Goal: Task Accomplishment & Management: Complete application form

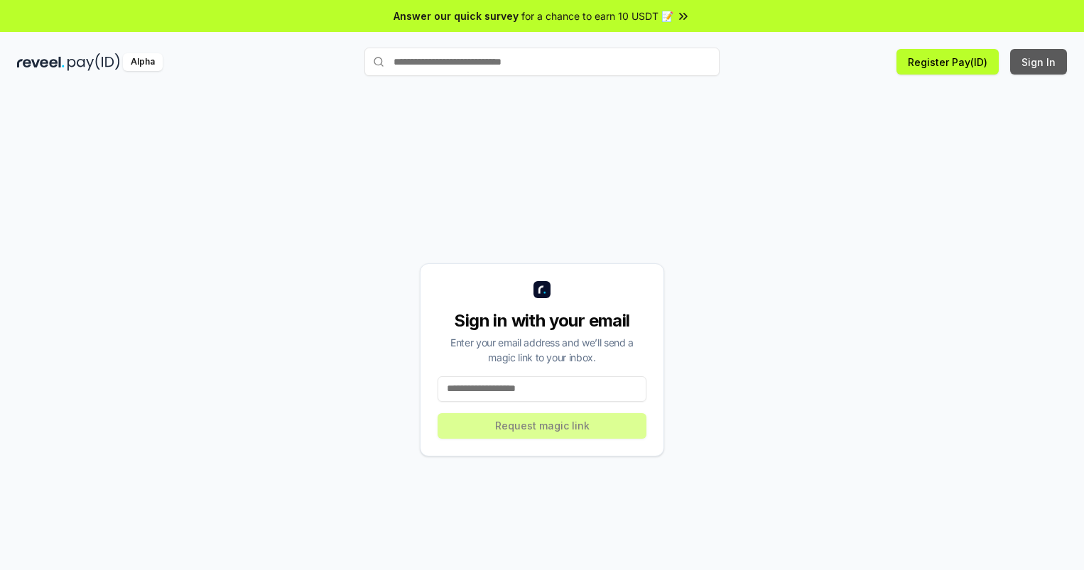
click at [1039, 62] on button "Sign In" at bounding box center [1038, 62] width 57 height 26
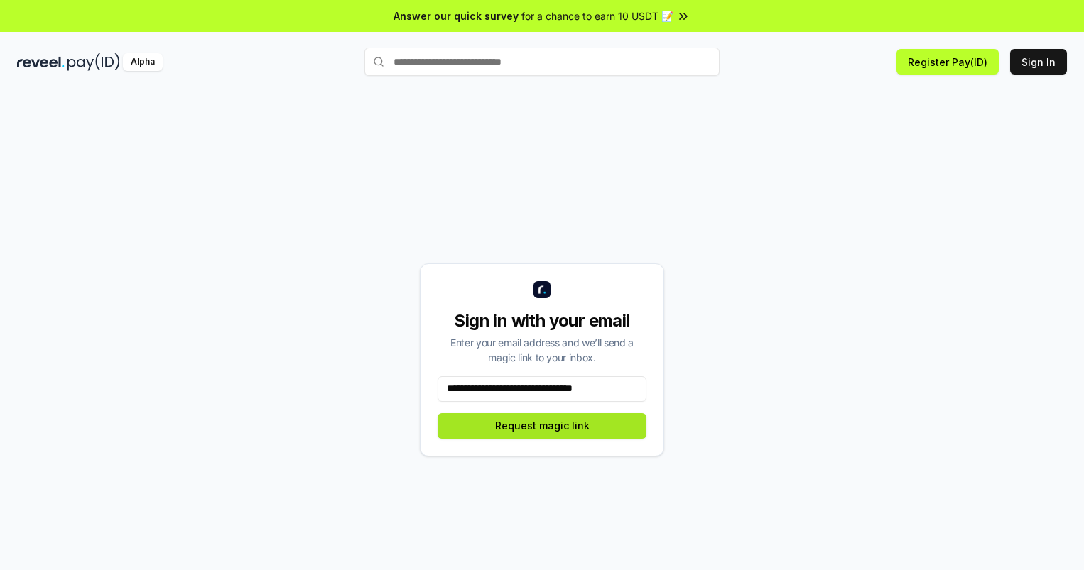
type input "**********"
click at [542, 425] on button "Request magic link" at bounding box center [542, 426] width 209 height 26
